Goal: Information Seeking & Learning: Learn about a topic

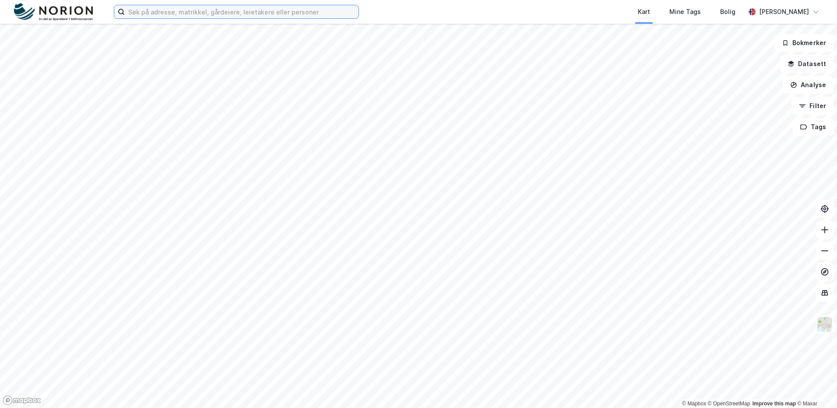
click at [207, 14] on input at bounding box center [242, 11] width 234 height 13
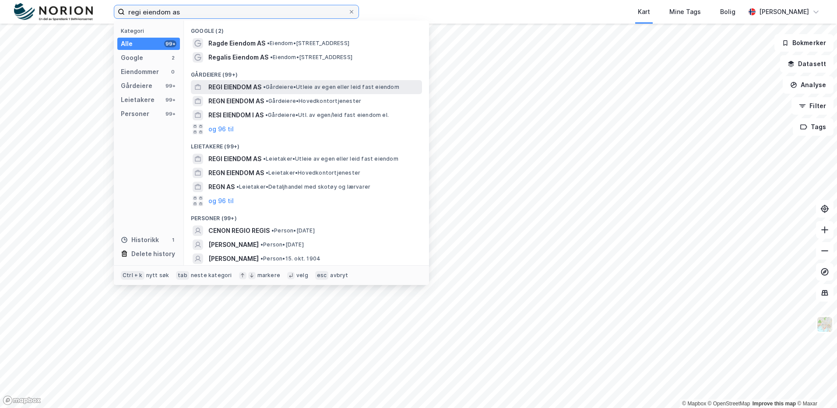
type input "regi eiendom as"
click at [256, 89] on span "REGI EIENDOM AS" at bounding box center [234, 87] width 53 height 11
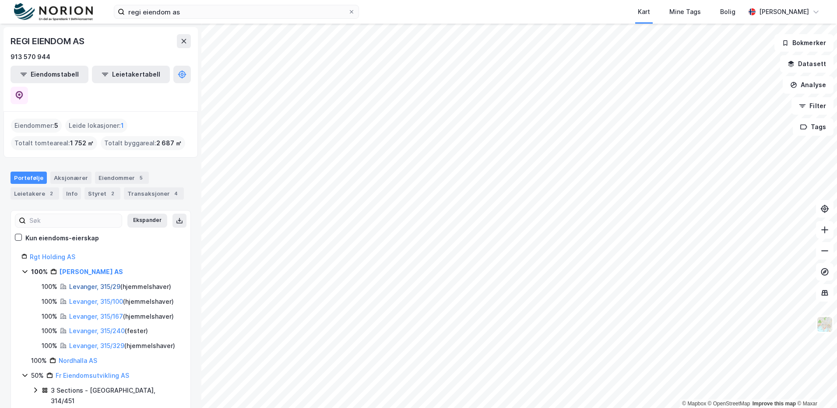
click at [89, 283] on link "Levanger, 315/29" at bounding box center [94, 286] width 51 height 7
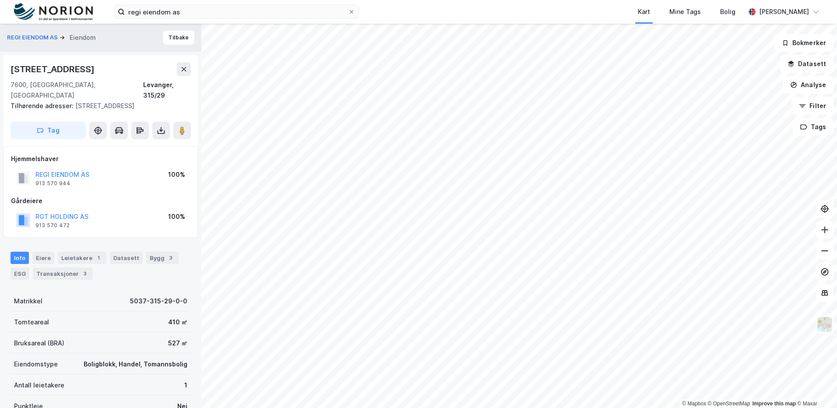
click at [179, 47] on div "REGI EIENDOM AS [PERSON_NAME]" at bounding box center [100, 38] width 201 height 28
click at [179, 46] on div "REGI EIENDOM AS [PERSON_NAME]" at bounding box center [100, 38] width 201 height 28
drag, startPoint x: 179, startPoint y: 46, endPoint x: 175, endPoint y: 40, distance: 7.4
click at [175, 40] on button "Tilbake" at bounding box center [179, 38] width 32 height 14
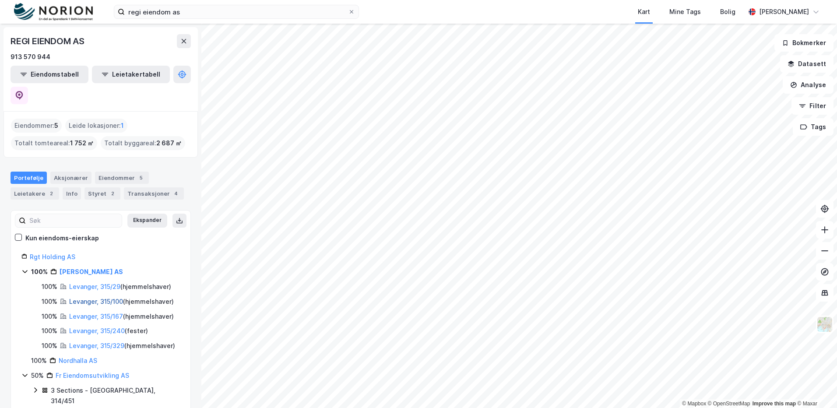
click at [101, 298] on link "Levanger, 315/100" at bounding box center [96, 301] width 54 height 7
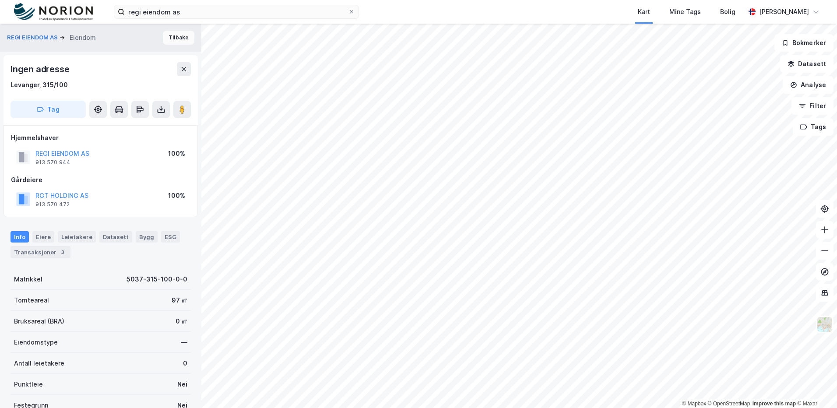
click at [177, 40] on button "Tilbake" at bounding box center [179, 38] width 32 height 14
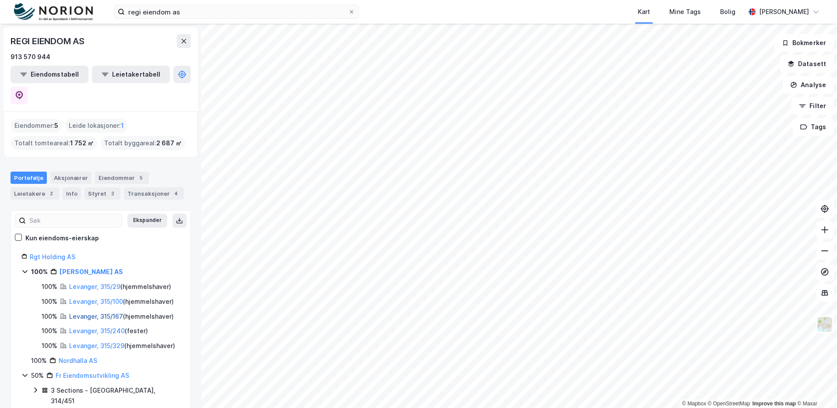
click at [97, 313] on link "Levanger, 315/167" at bounding box center [96, 316] width 54 height 7
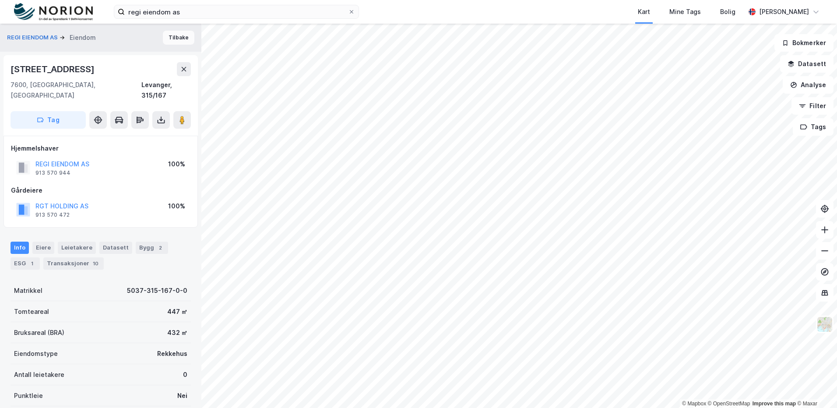
click at [178, 40] on button "Tilbake" at bounding box center [179, 38] width 32 height 14
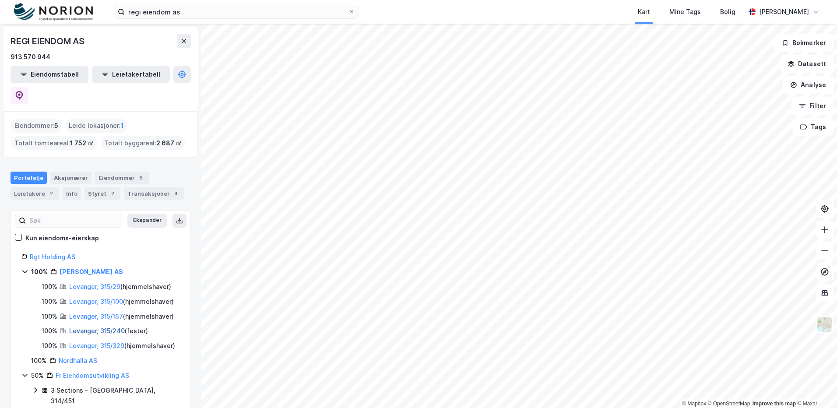
click at [104, 333] on link "Levanger, 315/240" at bounding box center [97, 330] width 56 height 7
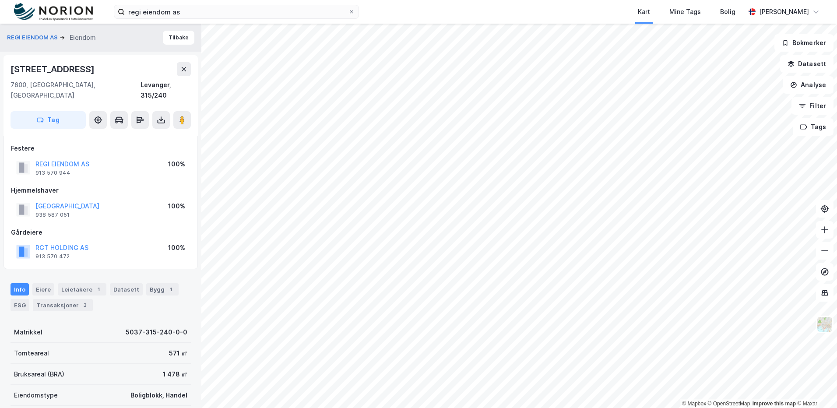
click at [181, 30] on div "REGI EIENDOM AS [PERSON_NAME]" at bounding box center [100, 38] width 201 height 28
click at [177, 36] on button "Tilbake" at bounding box center [179, 38] width 32 height 14
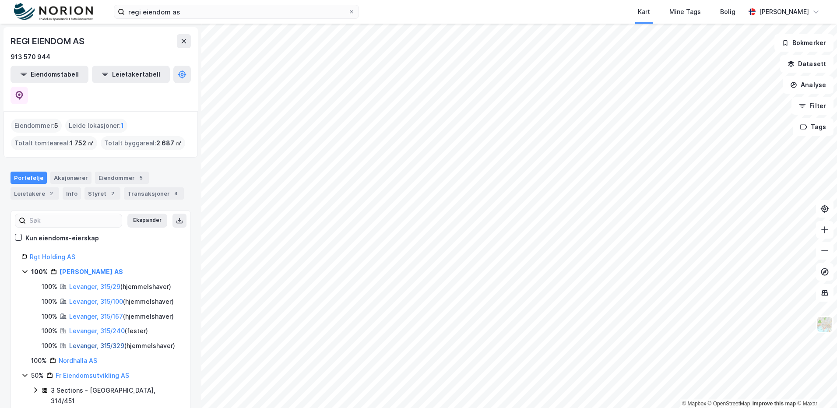
click at [109, 343] on link "Levanger, 315/329" at bounding box center [96, 345] width 55 height 7
